Goal: Task Accomplishment & Management: Manage account settings

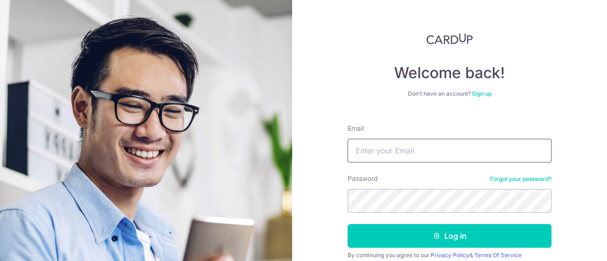
drag, startPoint x: 0, startPoint y: 0, endPoint x: 416, endPoint y: 158, distance: 444.9
click at [416, 158] on input "Email" at bounding box center [450, 151] width 204 height 24
type input "[EMAIL_ADDRESS][DOMAIN_NAME]"
click at [348, 224] on button "Log in" at bounding box center [450, 236] width 204 height 24
